Goal: Navigation & Orientation: Find specific page/section

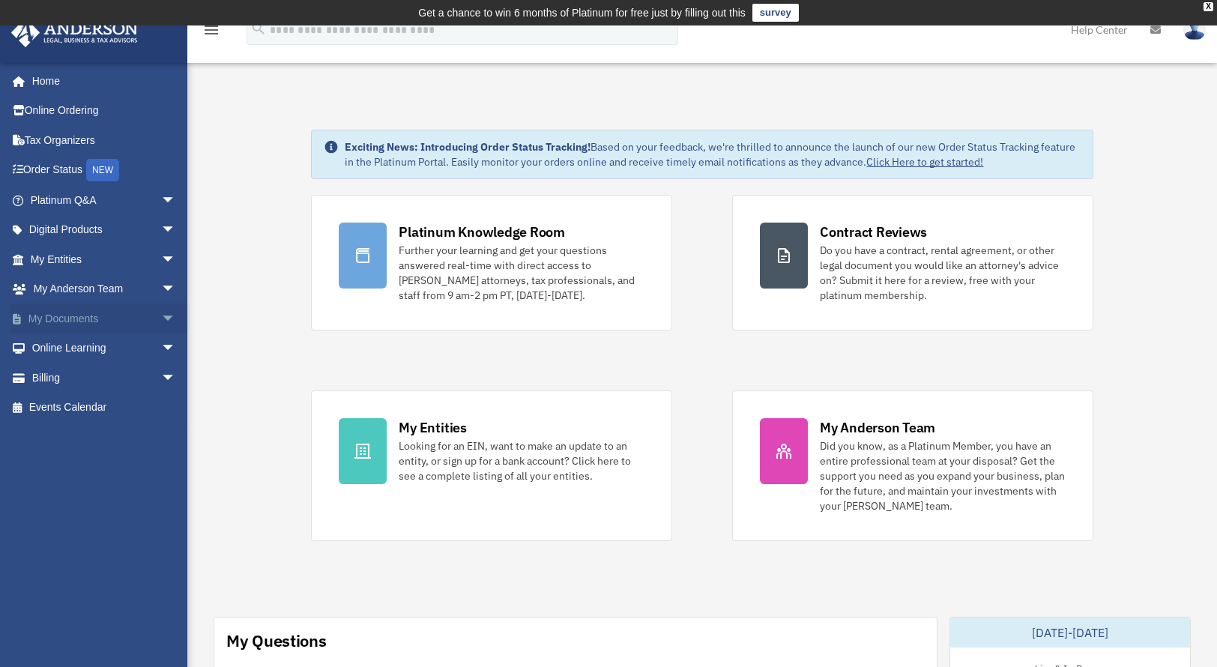
click at [161, 319] on span "arrow_drop_down" at bounding box center [176, 319] width 30 height 31
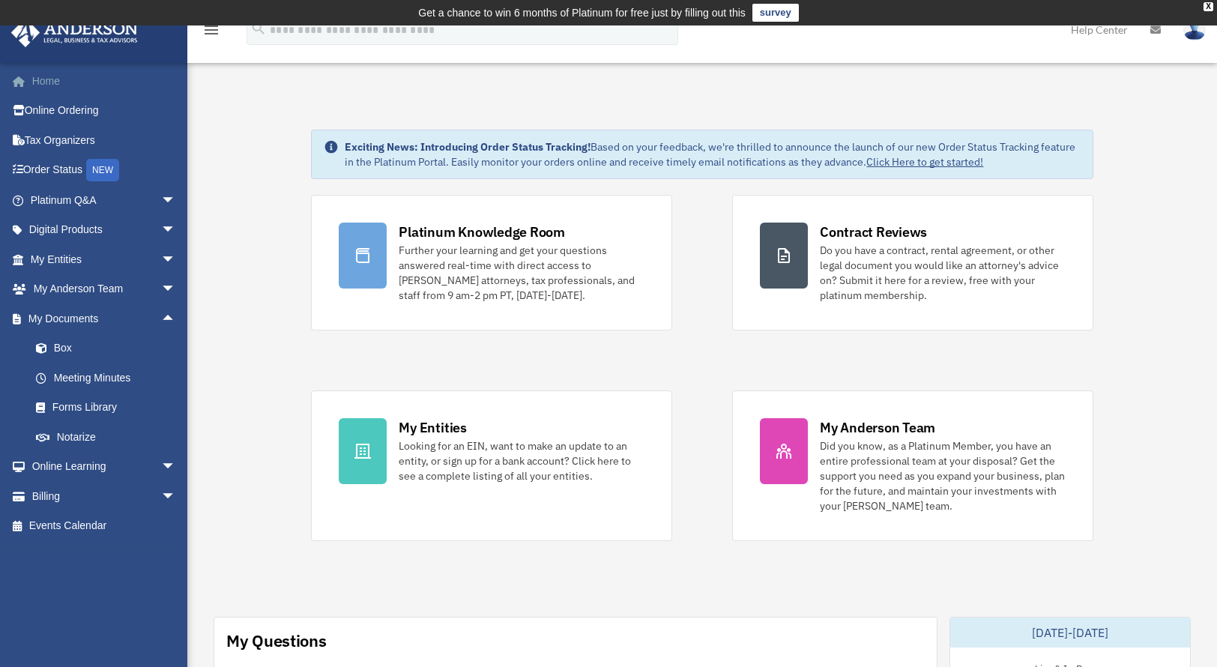
click at [58, 82] on link "Home" at bounding box center [104, 81] width 188 height 30
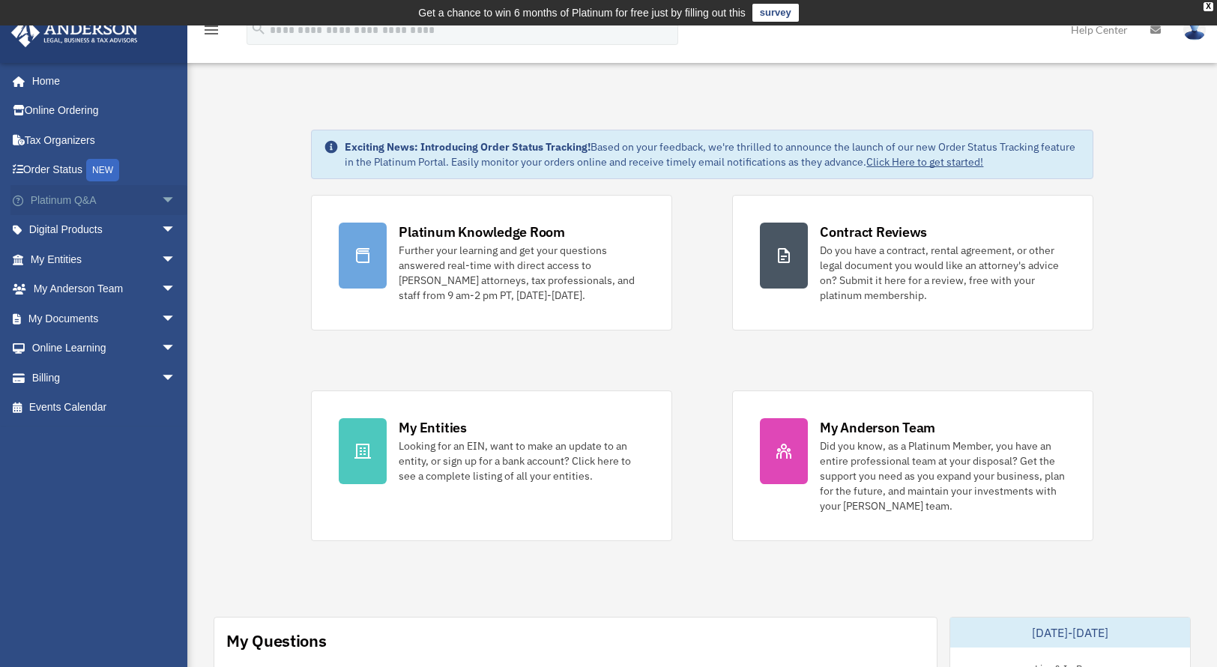
click at [161, 198] on span "arrow_drop_down" at bounding box center [176, 200] width 30 height 31
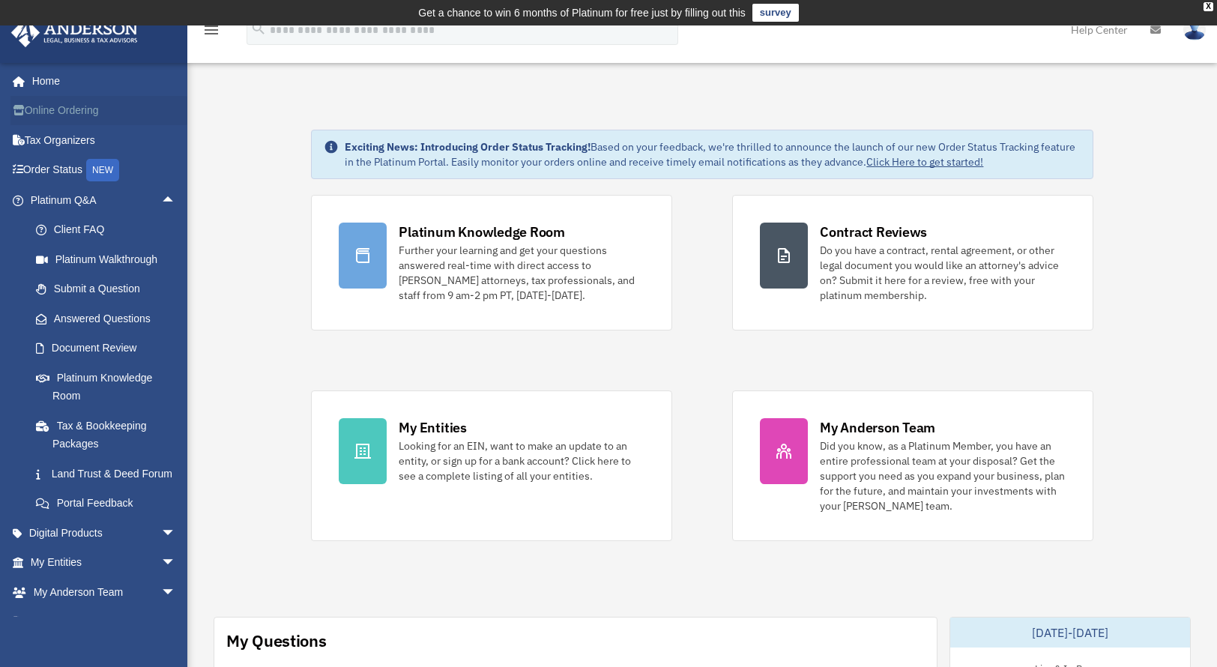
click at [89, 111] on link "Online Ordering" at bounding box center [104, 111] width 188 height 30
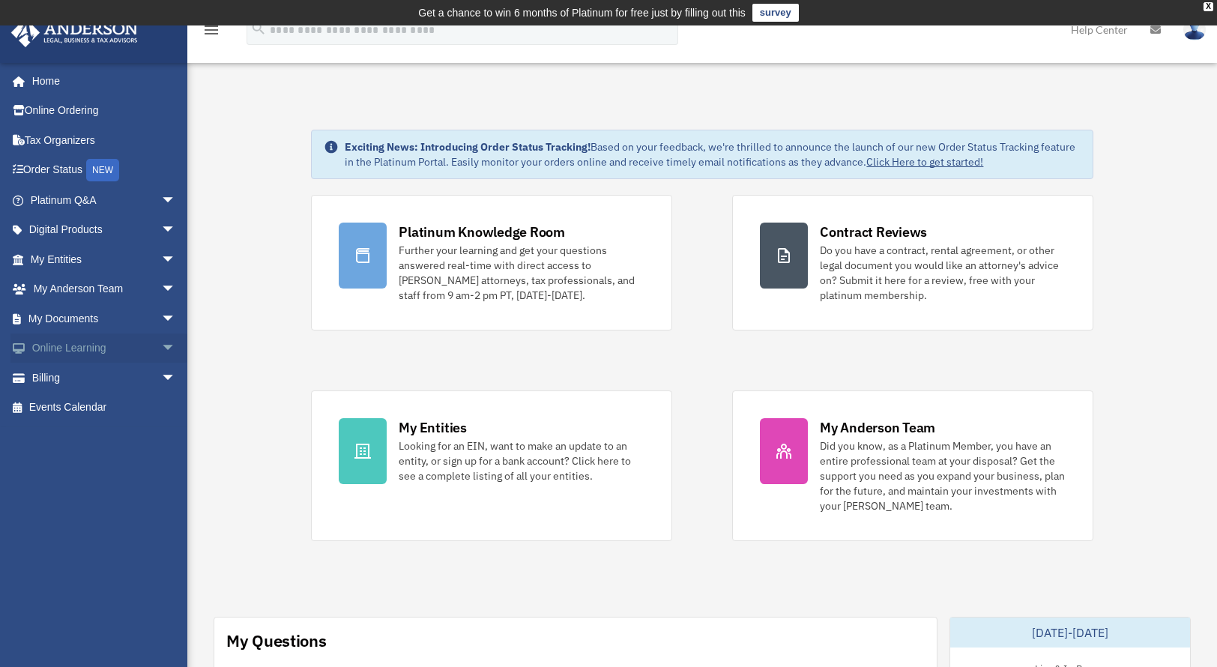
click at [161, 351] on span "arrow_drop_down" at bounding box center [176, 349] width 30 height 31
click at [98, 436] on link "Resources" at bounding box center [110, 437] width 178 height 30
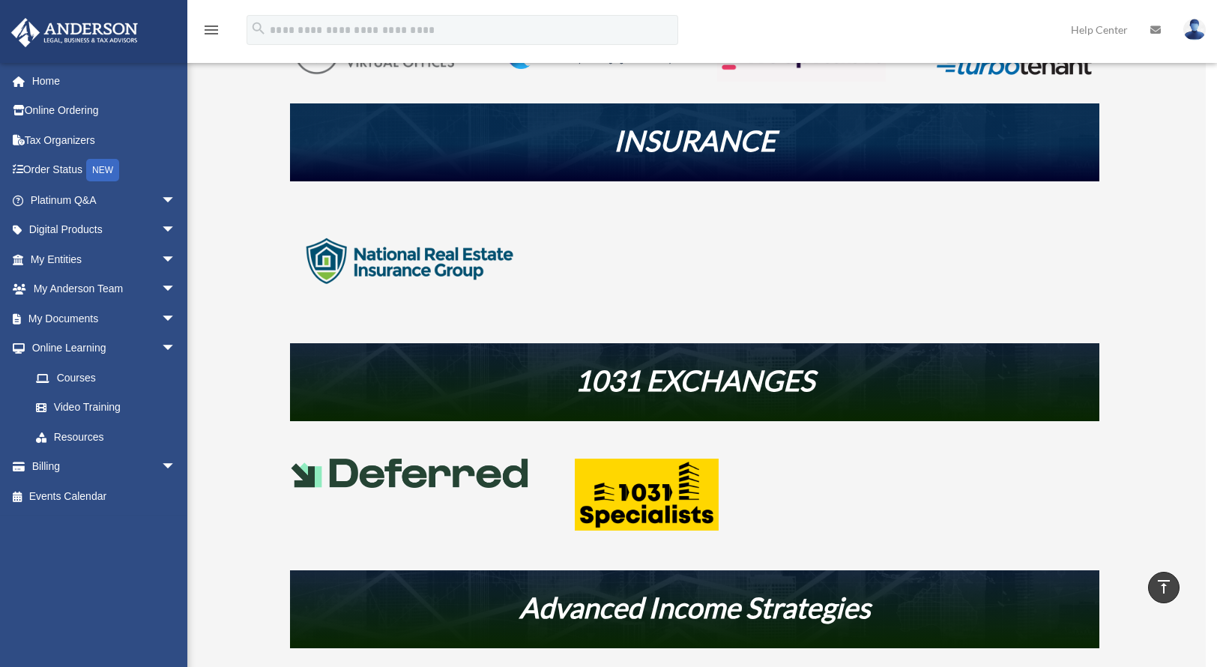
scroll to position [462, 0]
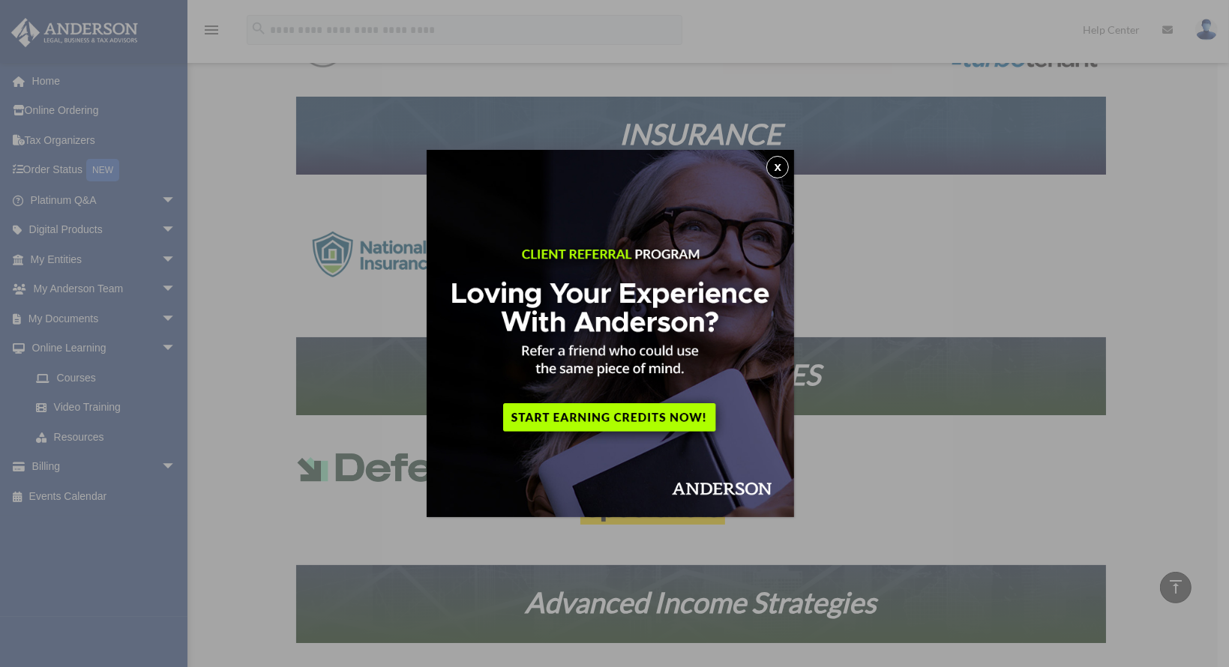
click at [779, 172] on button "x" at bounding box center [777, 167] width 22 height 22
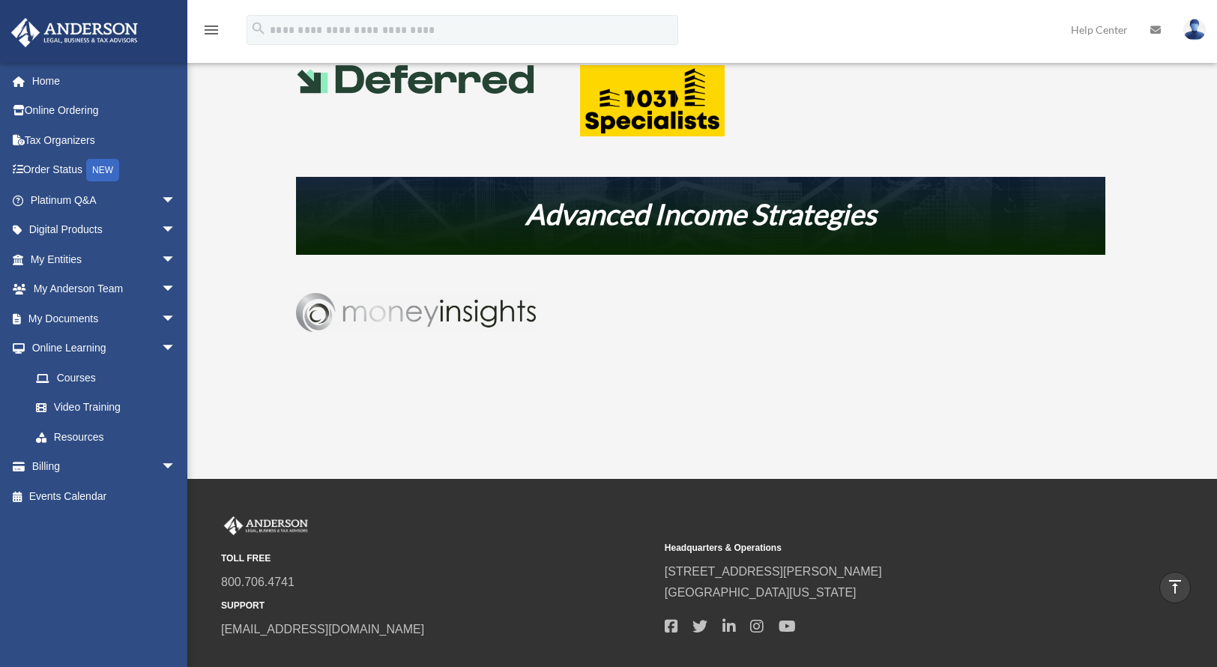
scroll to position [851, 0]
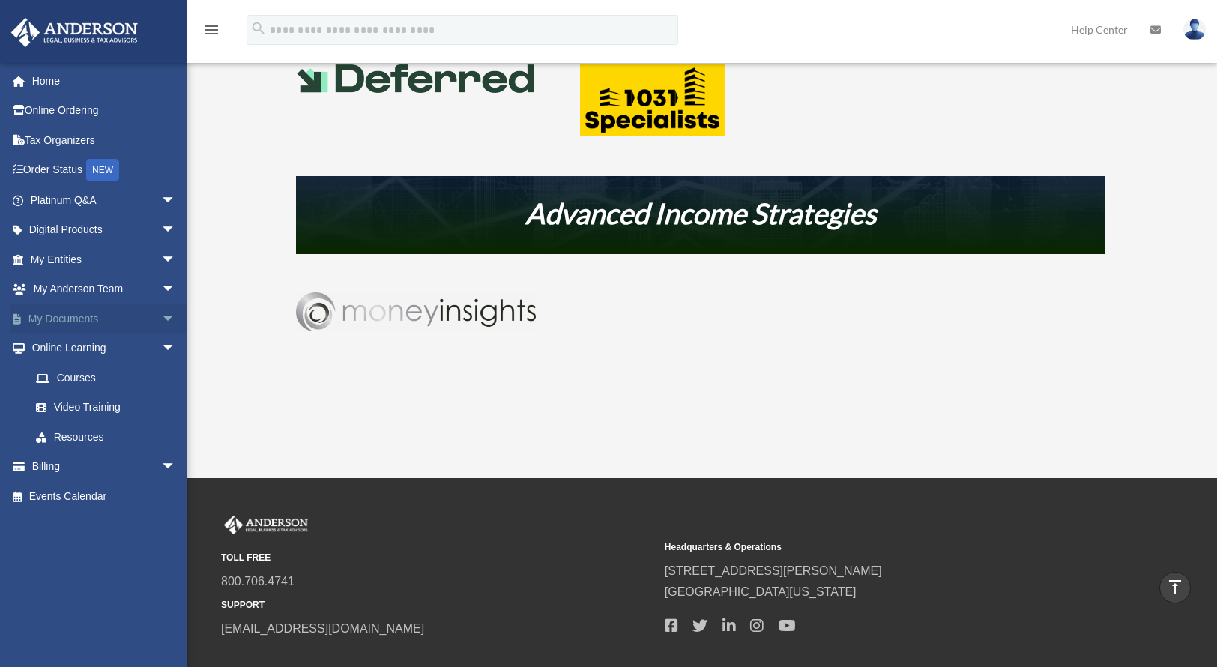
click at [161, 319] on span "arrow_drop_down" at bounding box center [176, 319] width 30 height 31
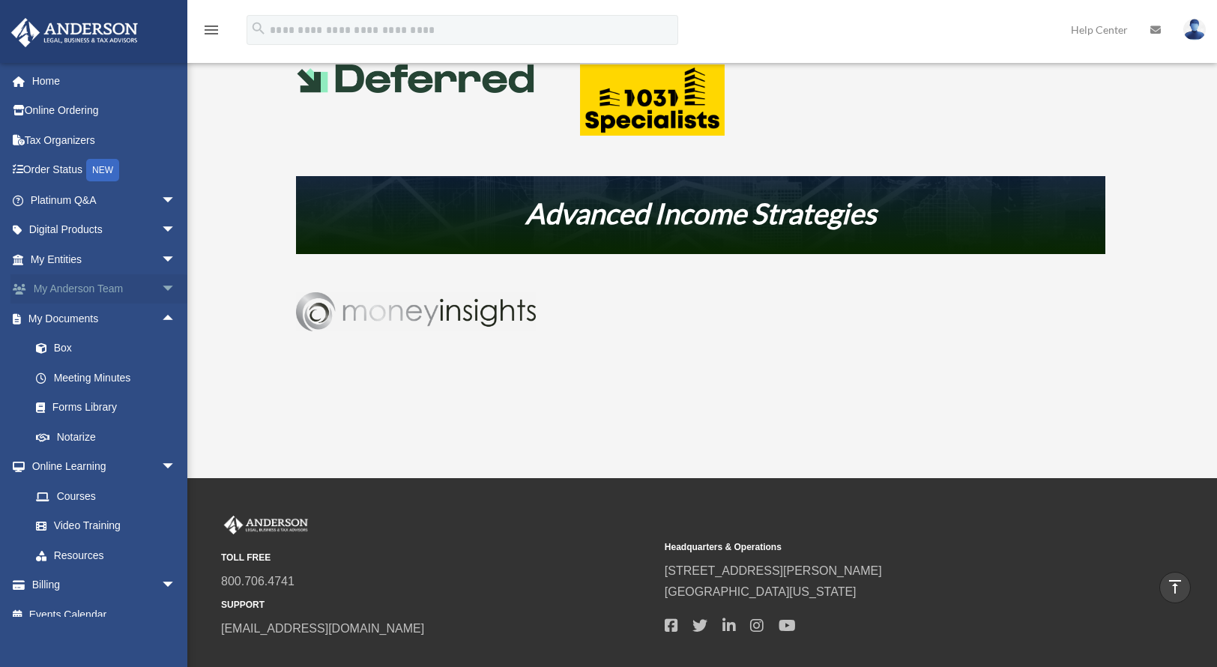
click at [162, 294] on span "arrow_drop_down" at bounding box center [176, 289] width 30 height 31
click at [114, 287] on link "My Anderson Team arrow_drop_up" at bounding box center [104, 289] width 188 height 30
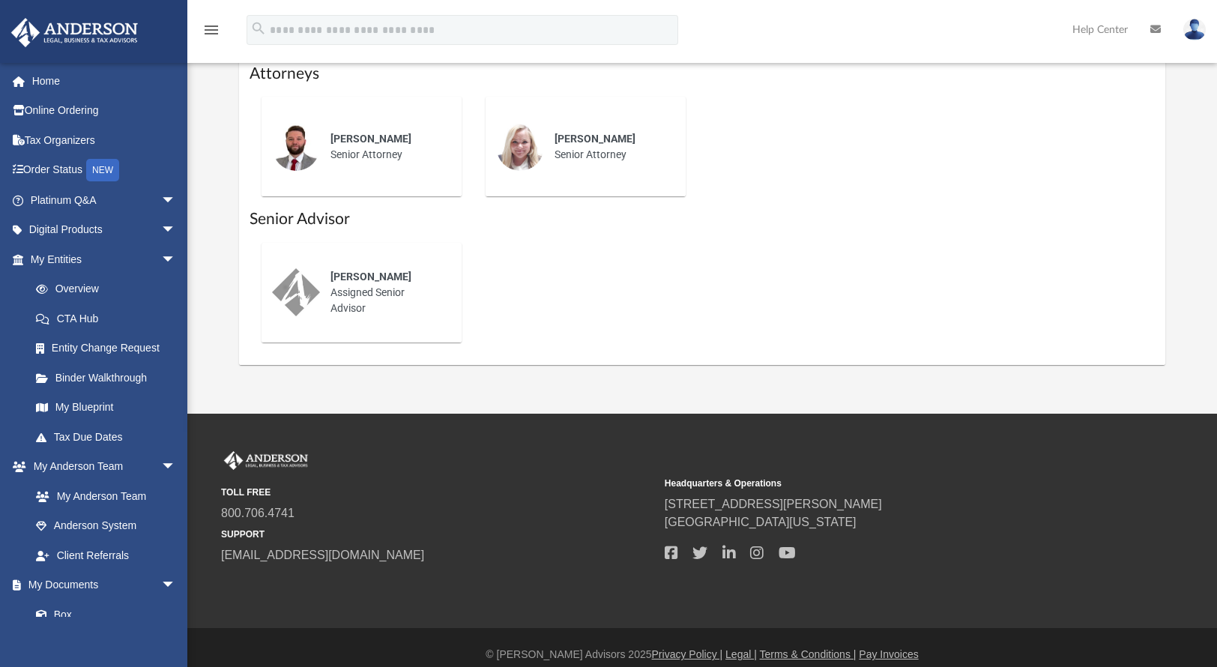
scroll to position [822, 0]
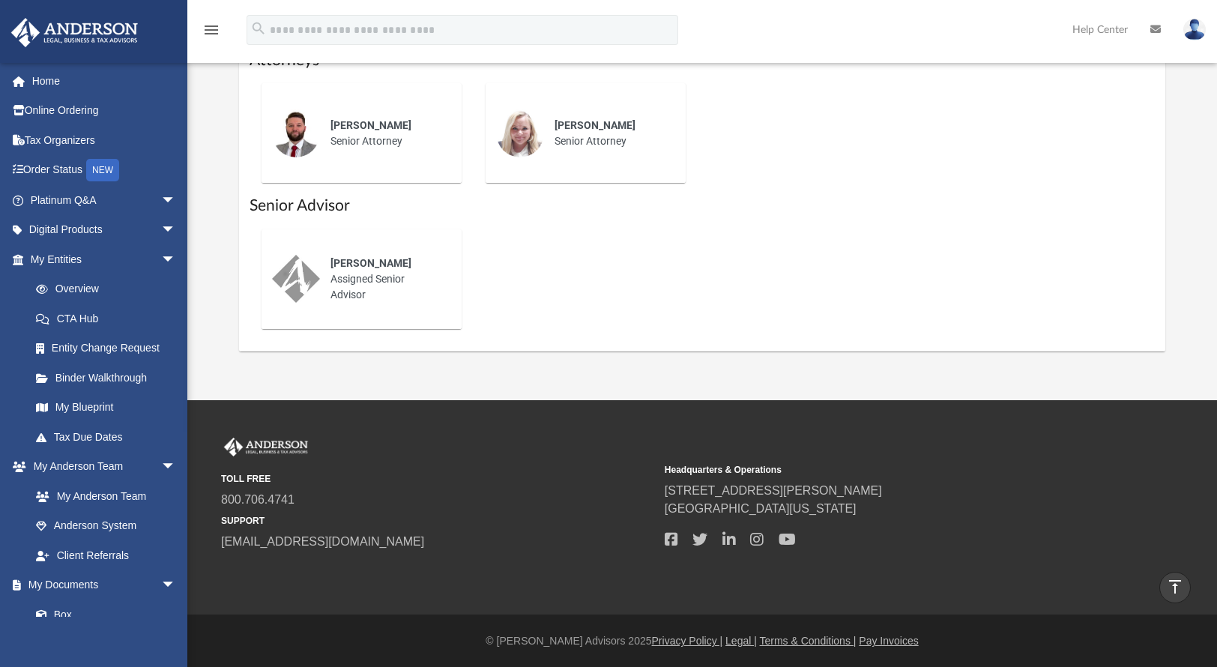
click at [87, 23] on img at bounding box center [75, 32] width 136 height 29
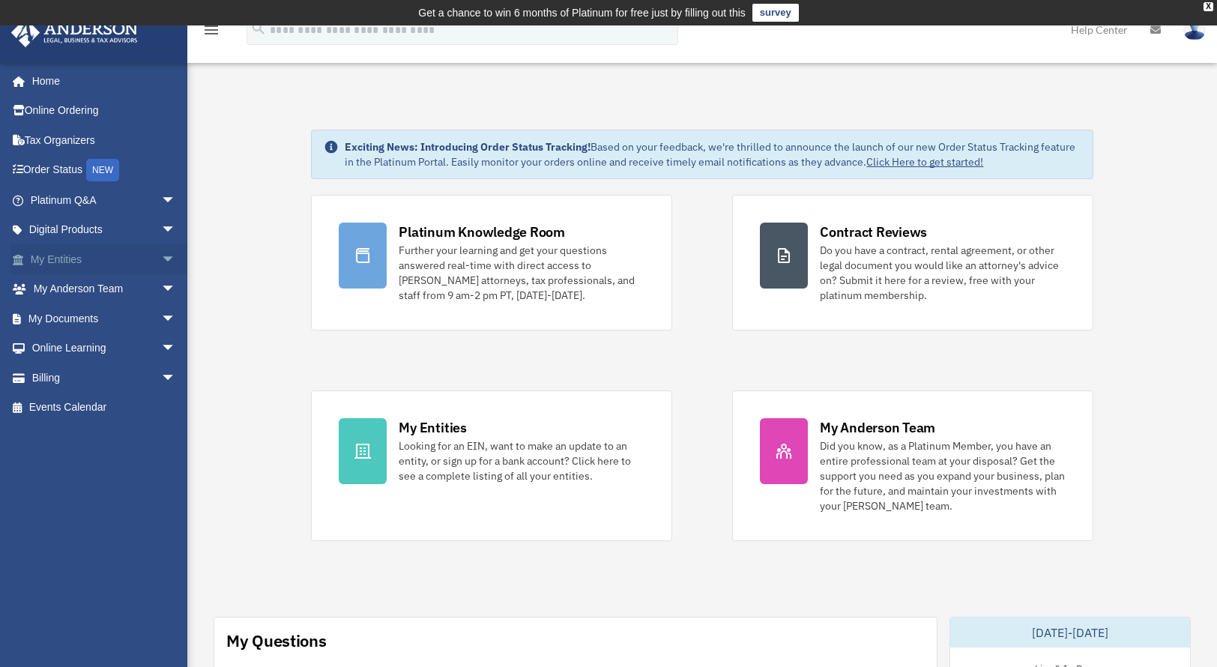
click at [161, 260] on span "arrow_drop_down" at bounding box center [176, 259] width 30 height 31
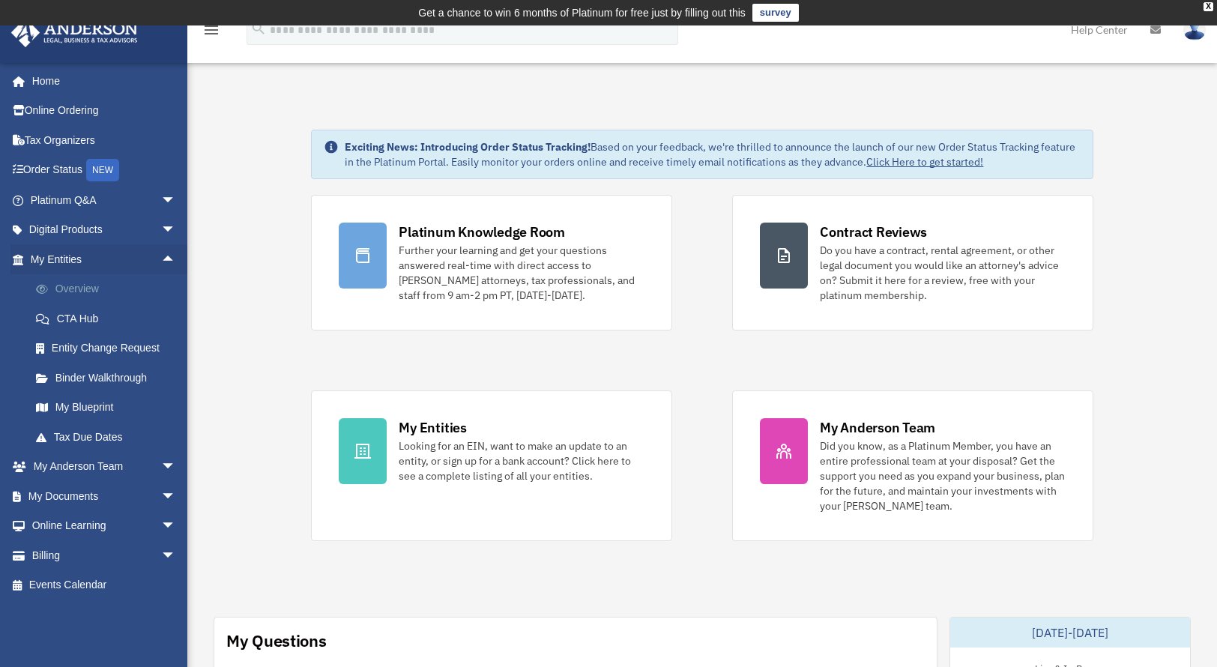
click at [101, 283] on link "Overview" at bounding box center [110, 289] width 178 height 30
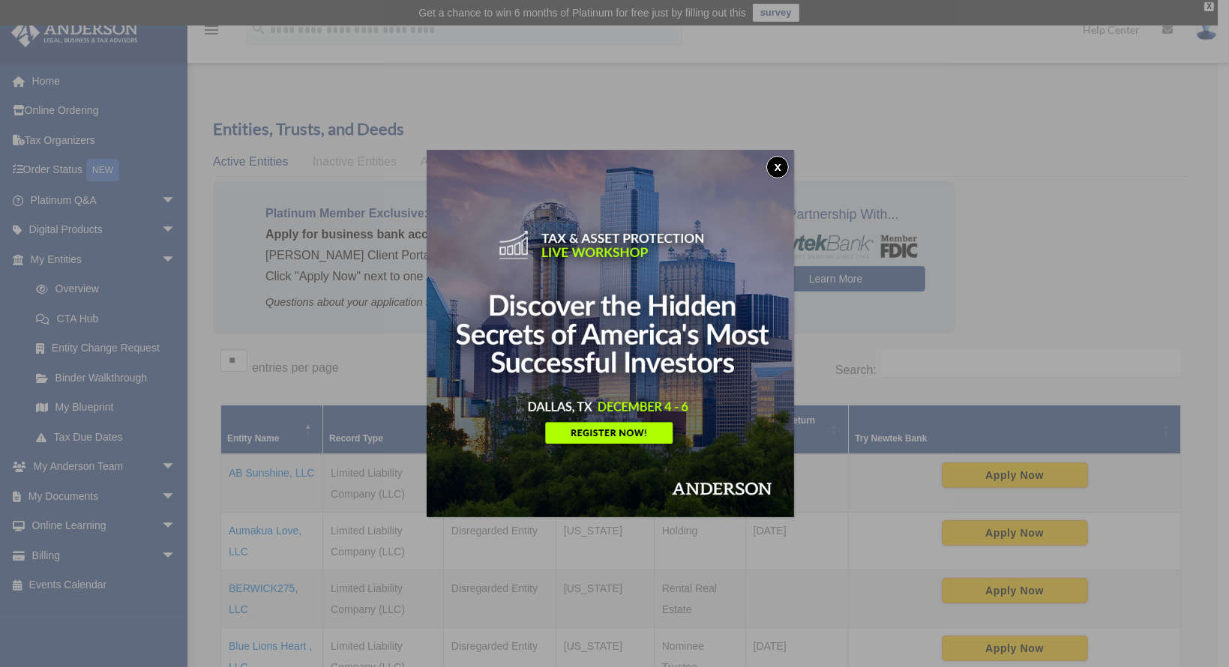
click at [781, 172] on button "x" at bounding box center [777, 167] width 22 height 22
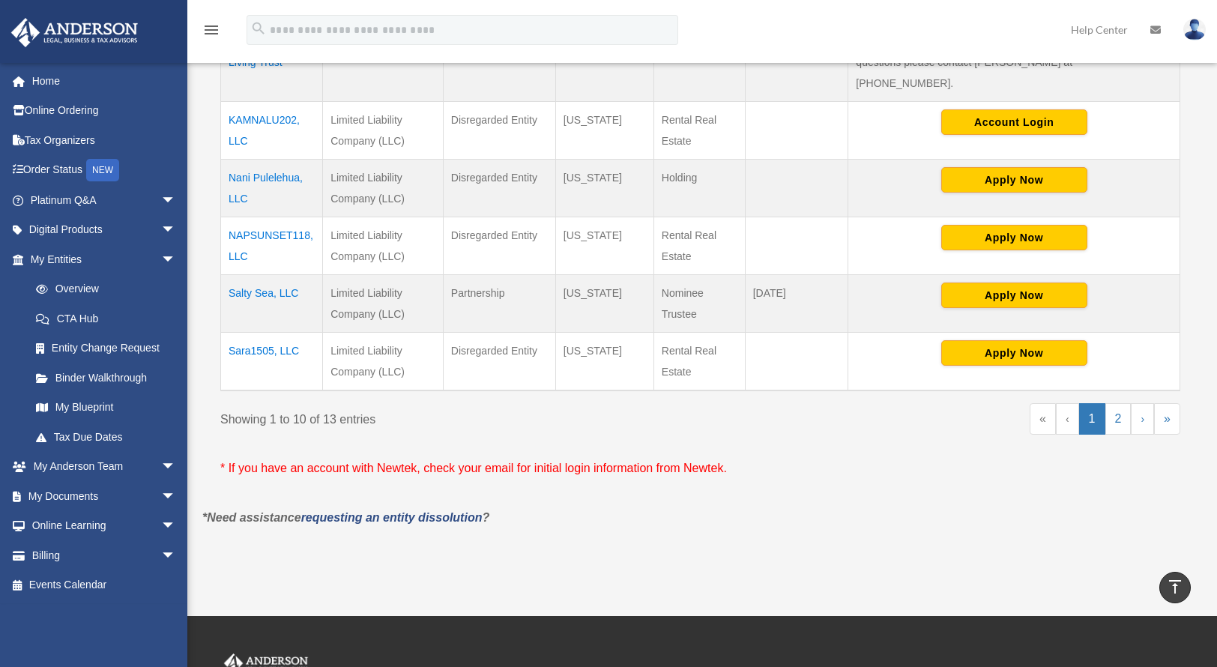
scroll to position [690, 0]
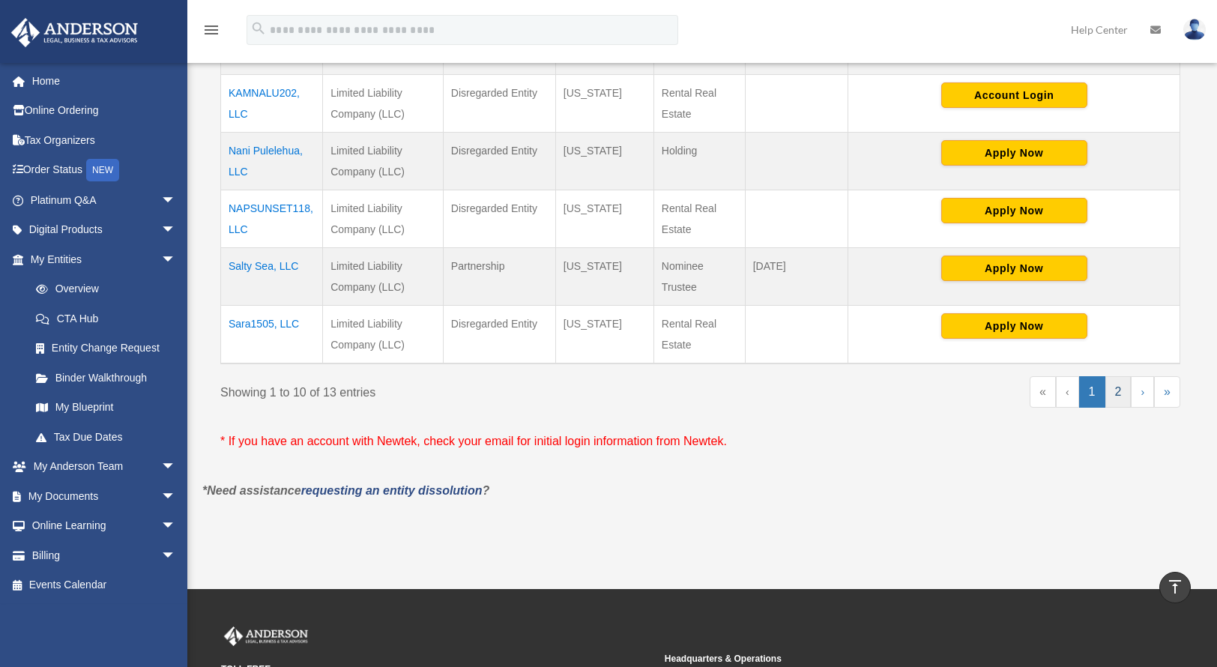
click at [1124, 376] on link "2" at bounding box center [1119, 391] width 26 height 31
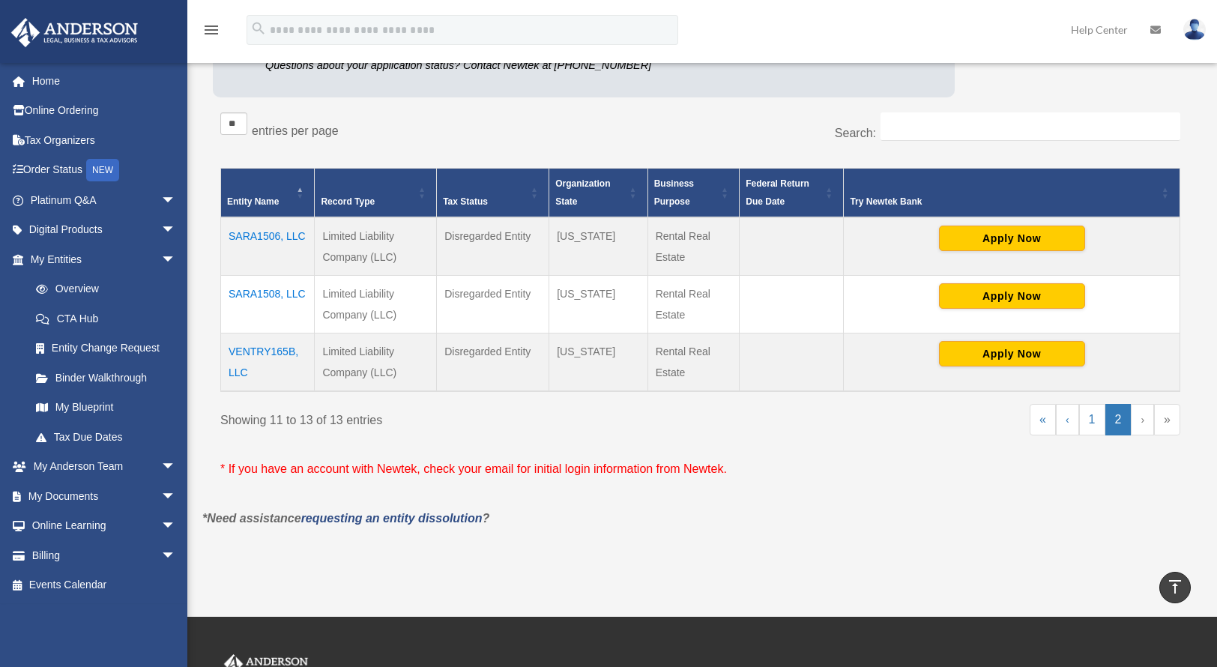
scroll to position [235, 0]
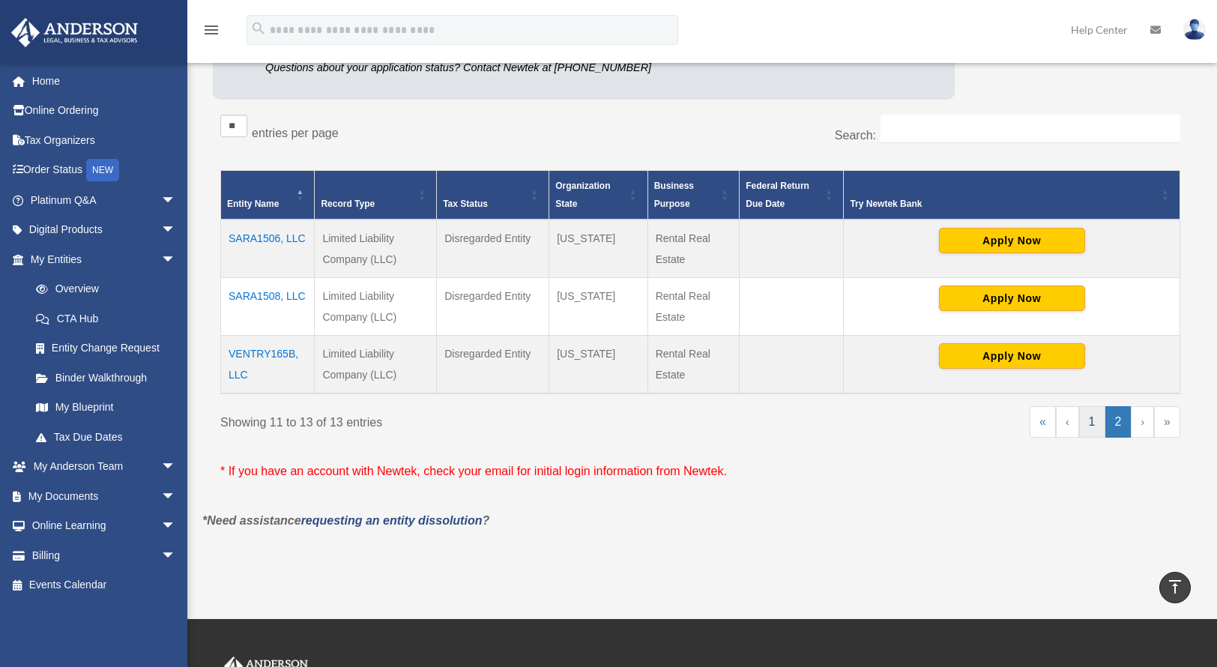
click at [1097, 426] on link "1" at bounding box center [1092, 421] width 26 height 31
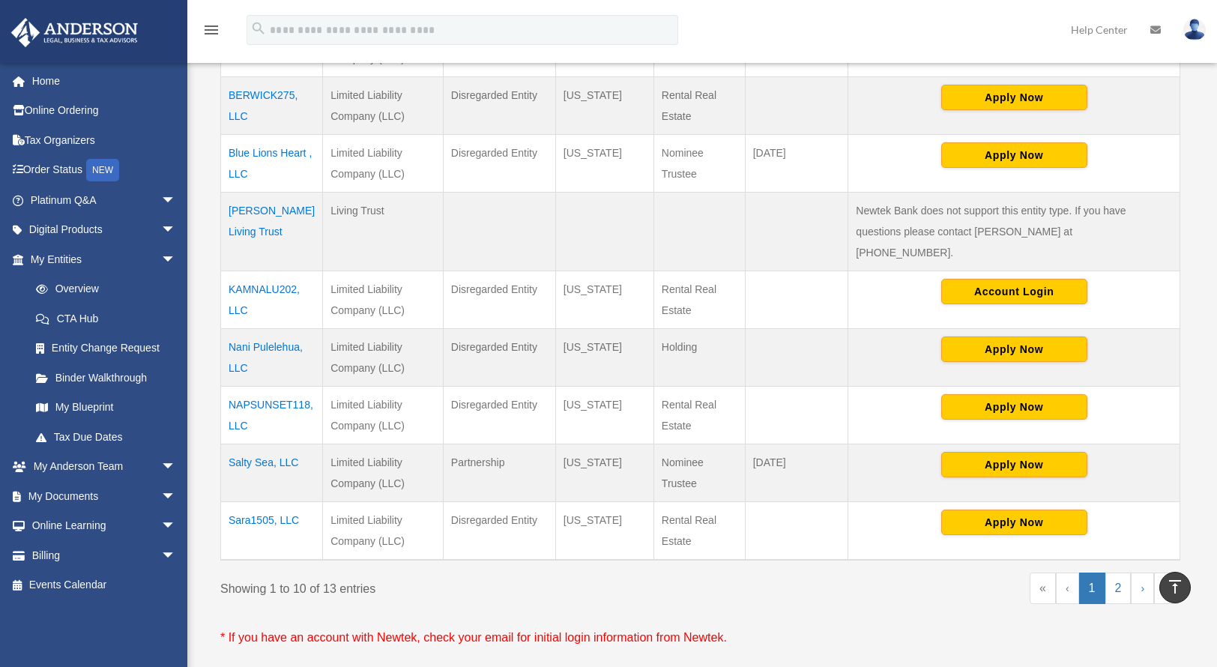
scroll to position [494, 0]
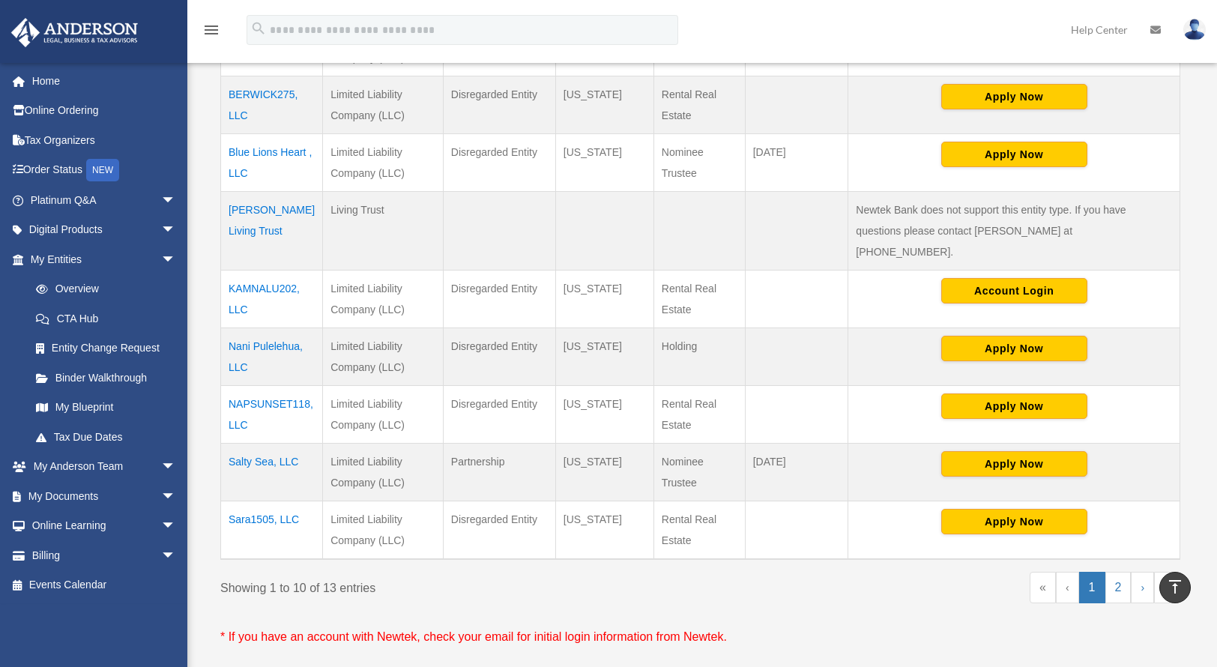
click at [251, 208] on td "[PERSON_NAME] Living Trust" at bounding box center [272, 230] width 102 height 79
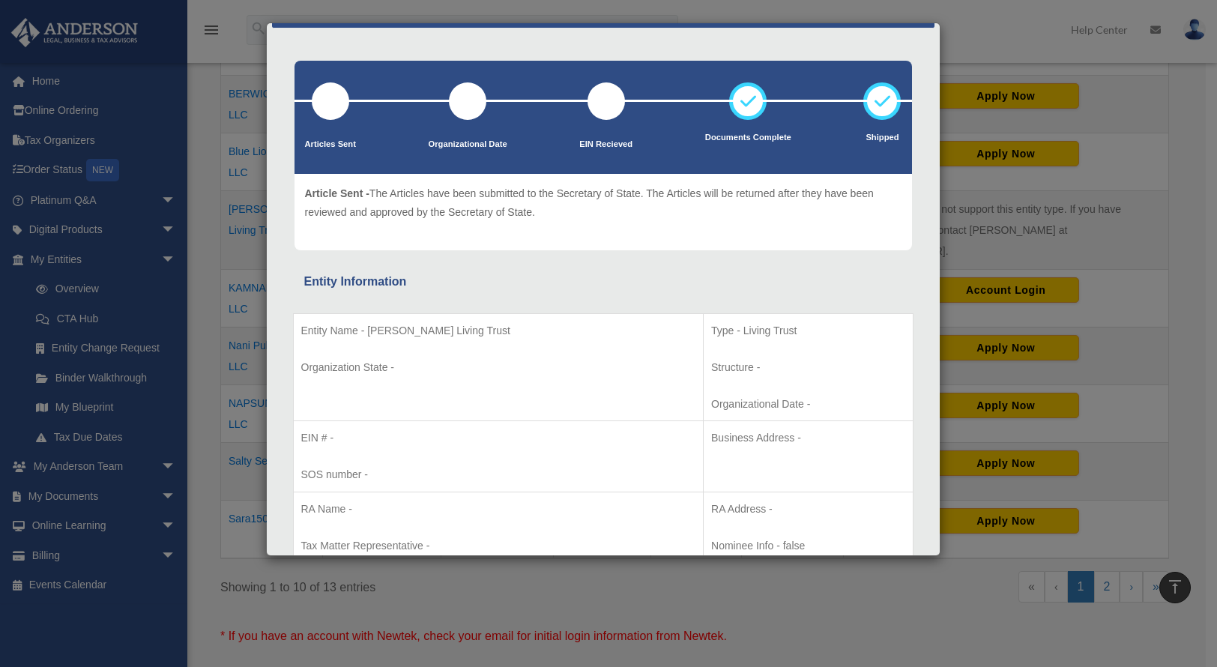
scroll to position [0, 0]
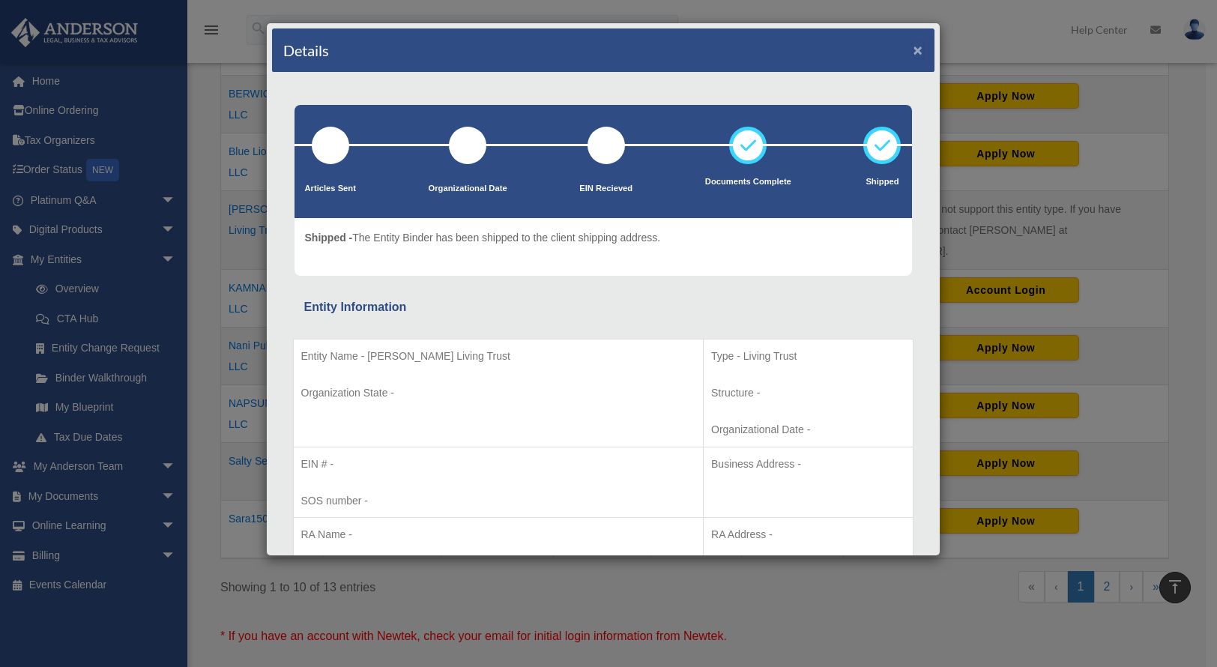
click at [914, 50] on button "×" at bounding box center [919, 50] width 10 height 16
